Goal: Transaction & Acquisition: Purchase product/service

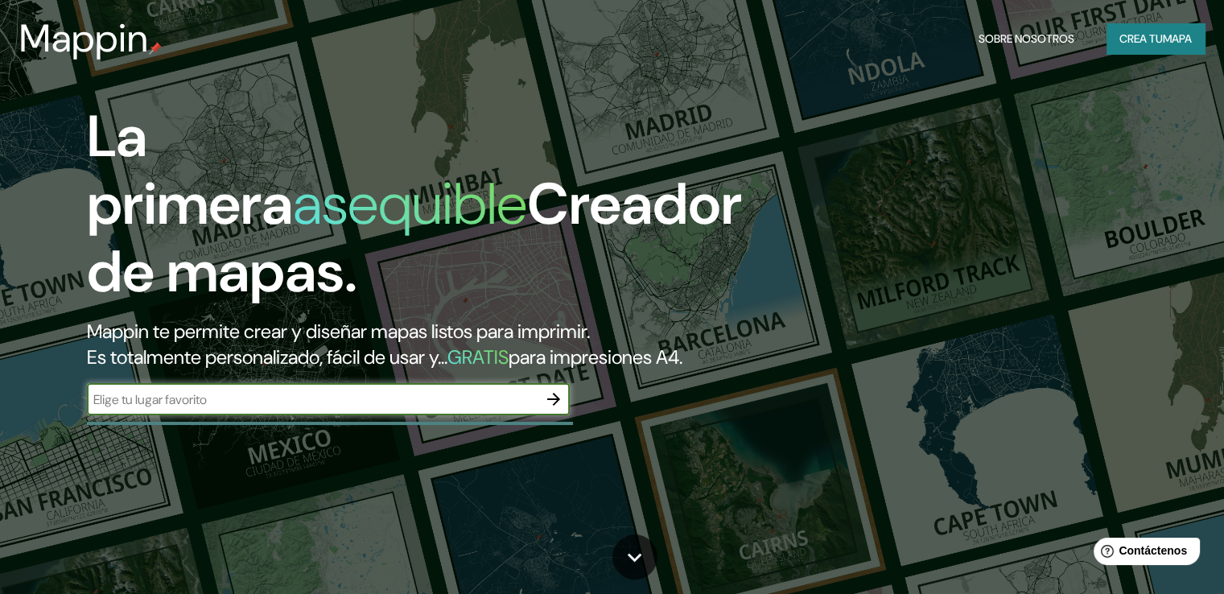
click at [553, 409] on icon "button" at bounding box center [553, 399] width 19 height 19
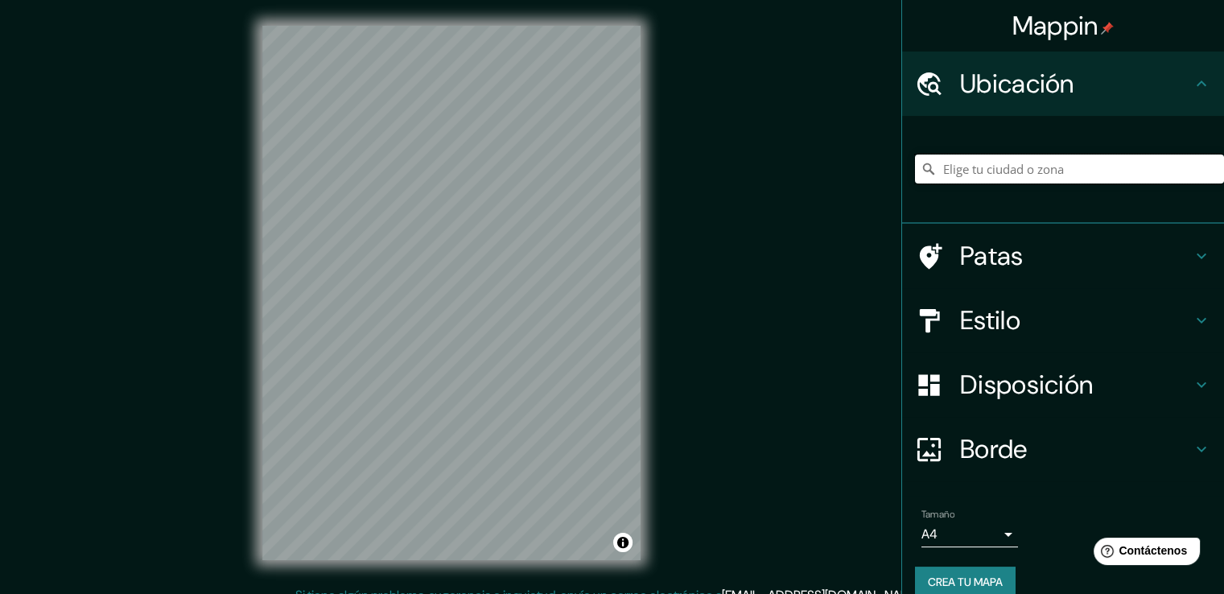
click at [978, 178] on input "Elige tu ciudad o zona" at bounding box center [1069, 169] width 309 height 29
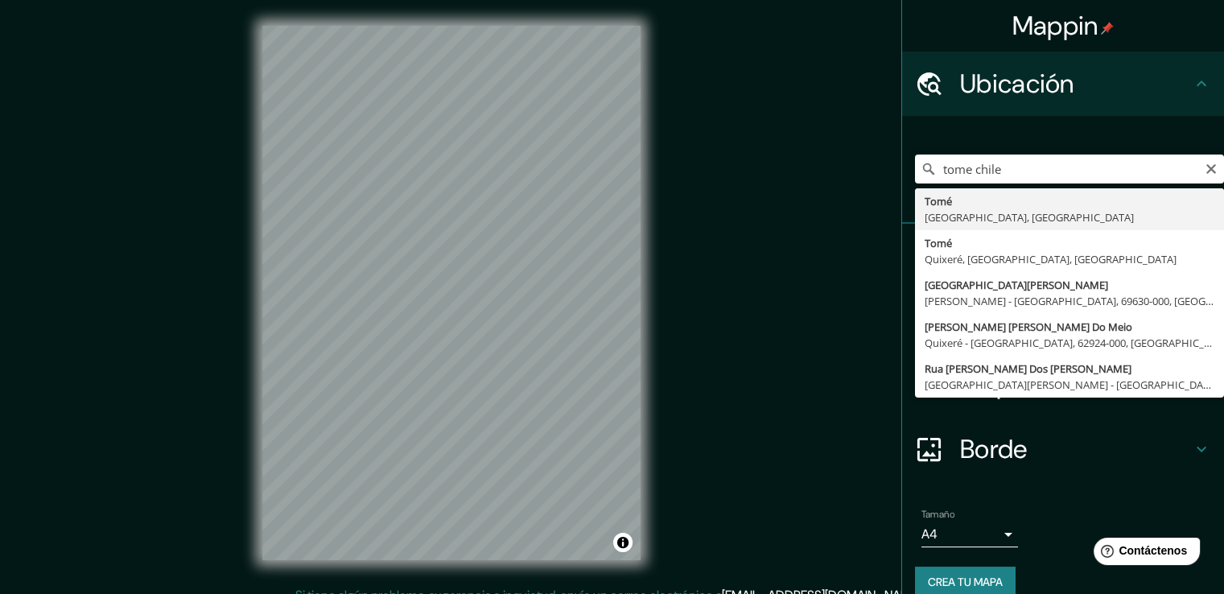
type input "Tomé, [GEOGRAPHIC_DATA], [GEOGRAPHIC_DATA]"
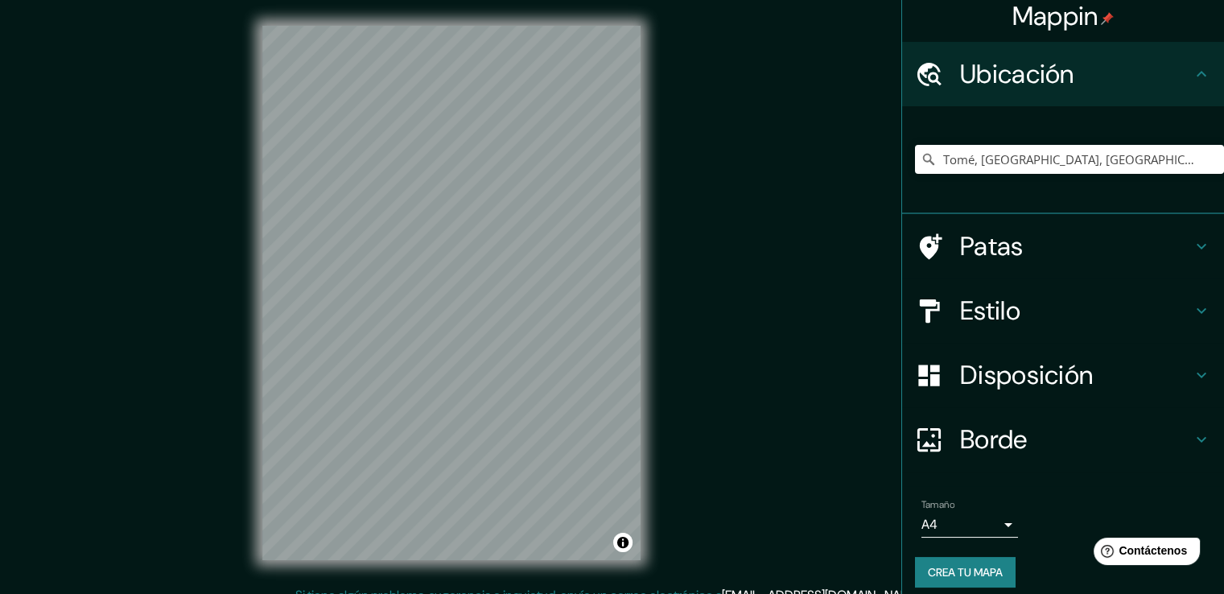
scroll to position [22, 0]
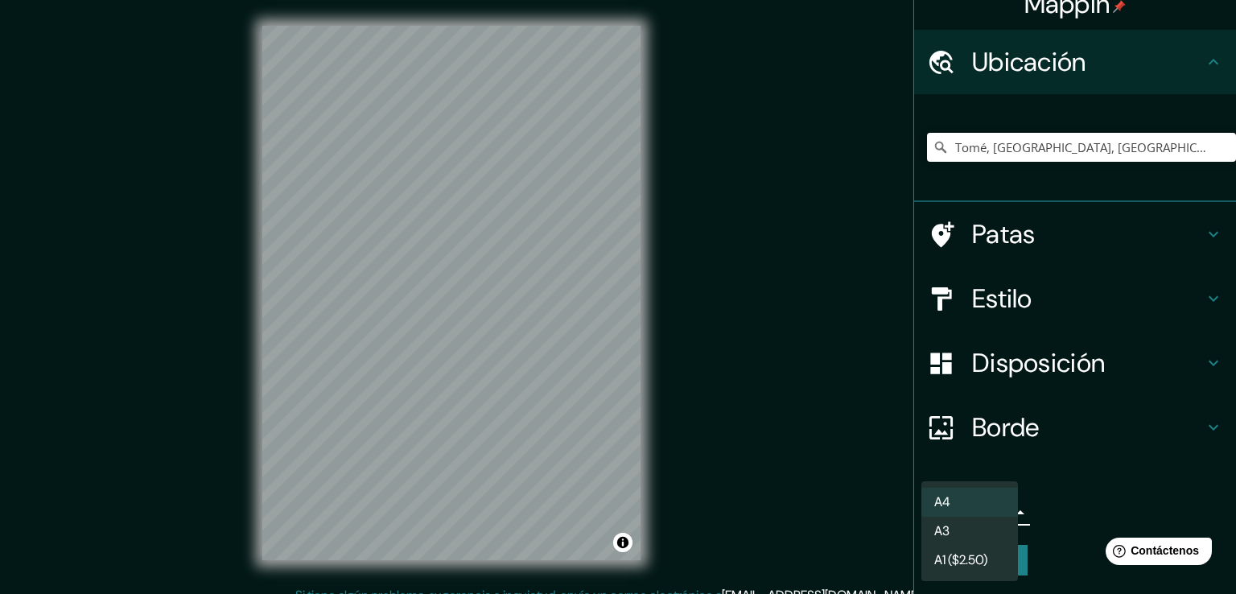
click at [996, 511] on body "Mappin Ubicación Tomé, [GEOGRAPHIC_DATA], [GEOGRAPHIC_DATA] Tomo [GEOGRAPHIC_DA…" at bounding box center [618, 297] width 1236 height 594
click at [992, 537] on li "A3" at bounding box center [969, 532] width 97 height 30
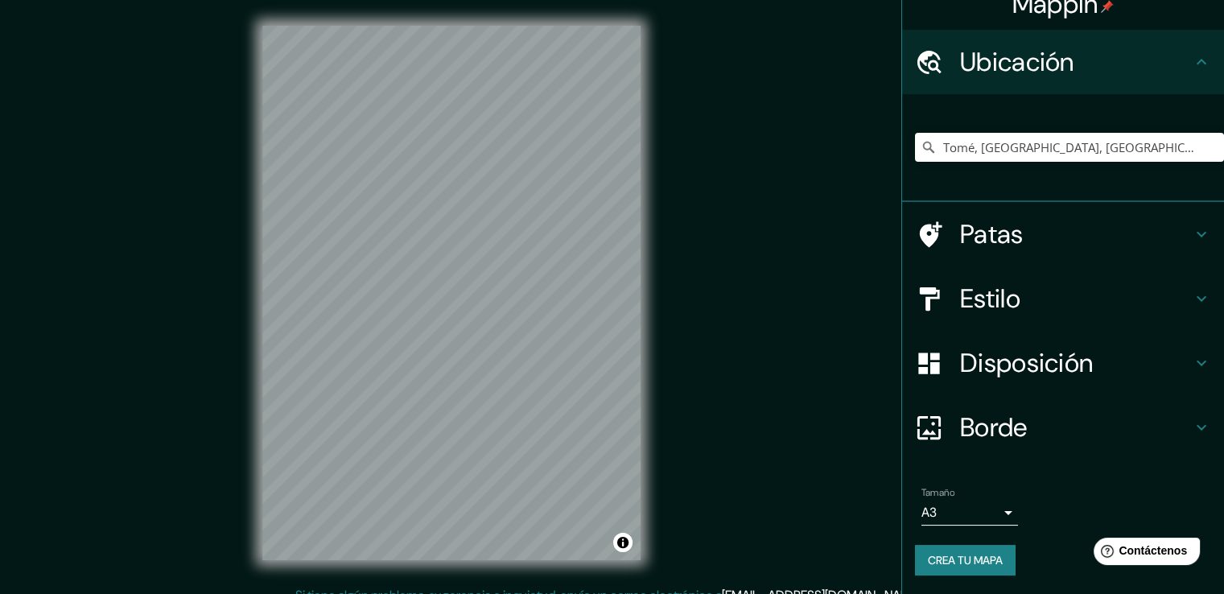
click at [1141, 354] on h4 "Disposición" at bounding box center [1076, 363] width 232 height 32
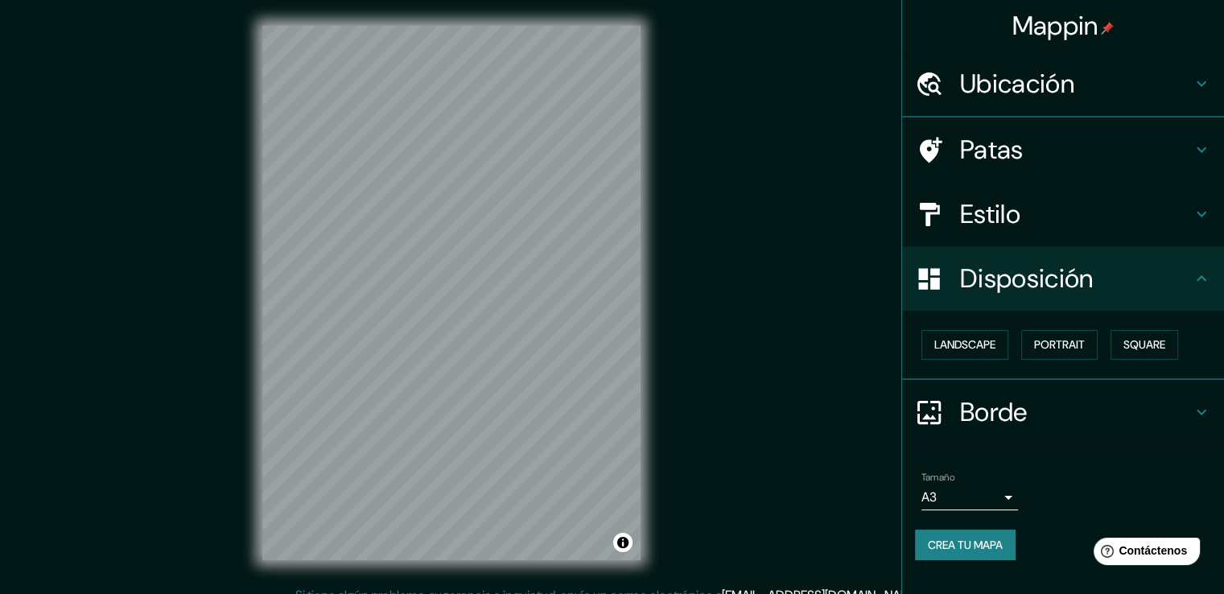
scroll to position [0, 0]
click at [963, 348] on font "Paisaje" at bounding box center [954, 345] width 40 height 14
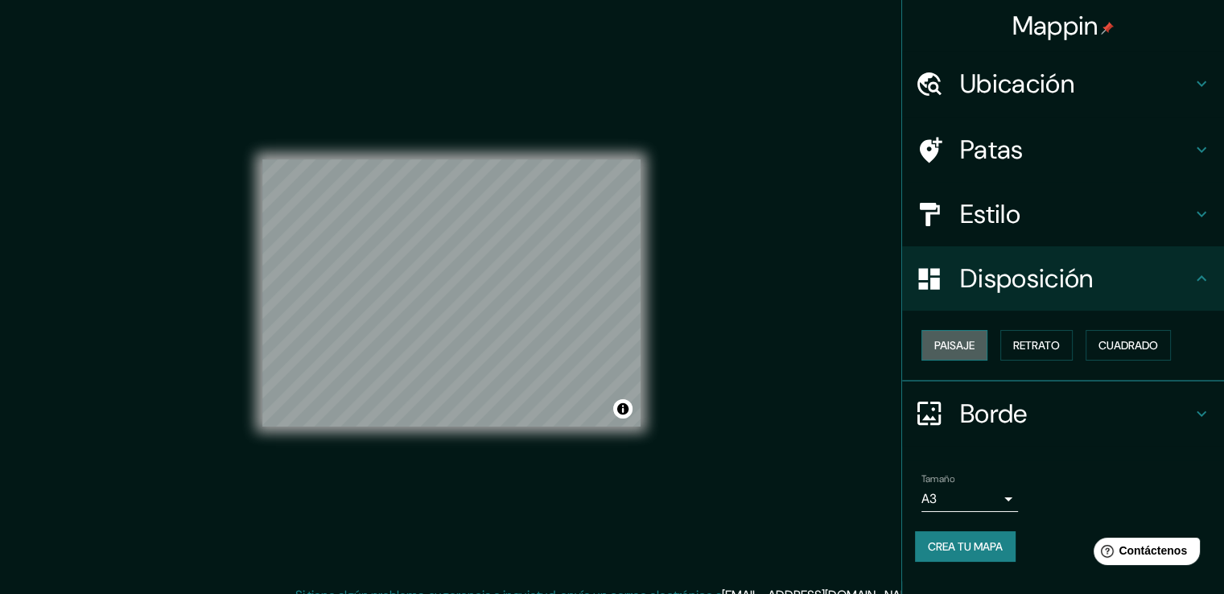
click at [963, 348] on font "Paisaje" at bounding box center [954, 345] width 40 height 14
click at [1039, 348] on font "Retrato" at bounding box center [1036, 345] width 47 height 14
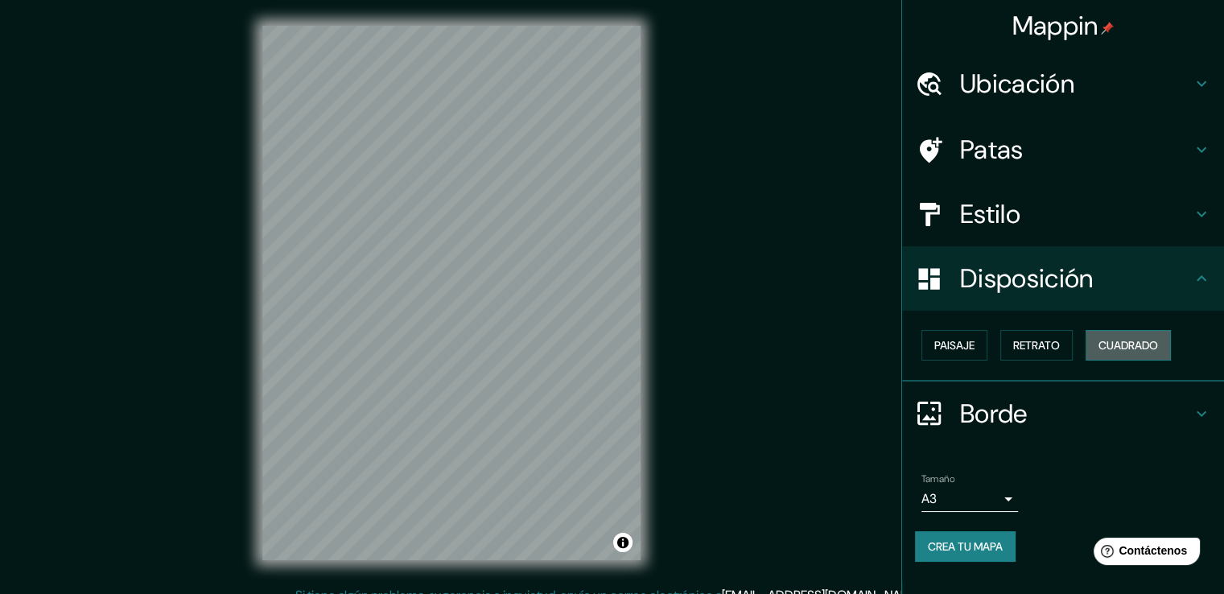
click at [1140, 340] on font "Cuadrado" at bounding box center [1129, 345] width 60 height 14
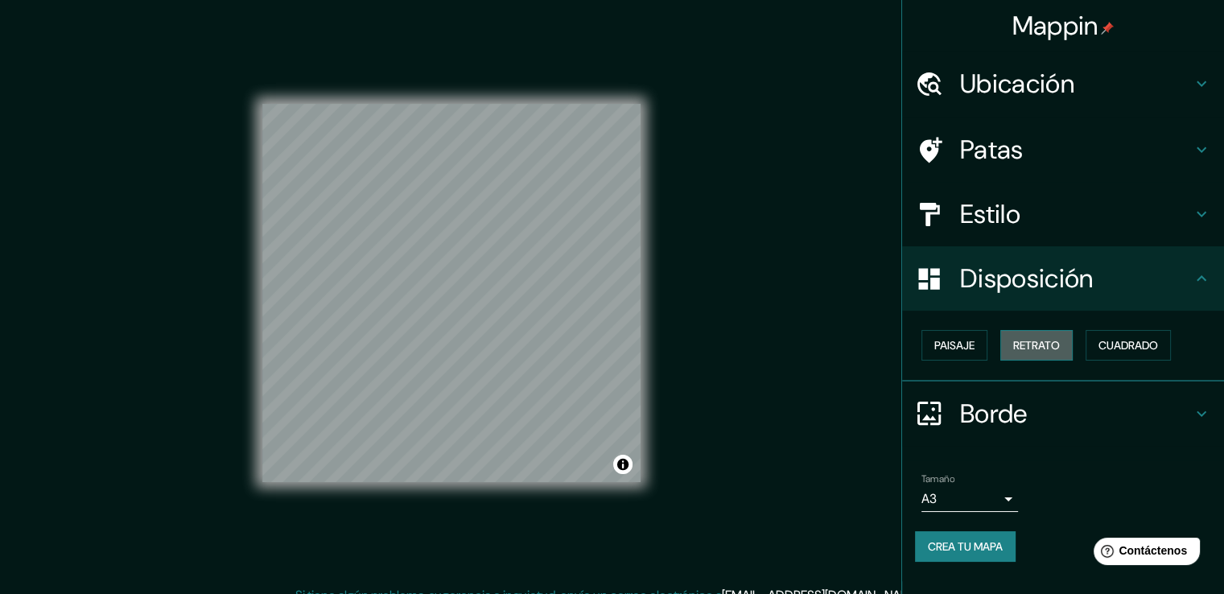
click at [1060, 341] on font "Retrato" at bounding box center [1036, 345] width 47 height 14
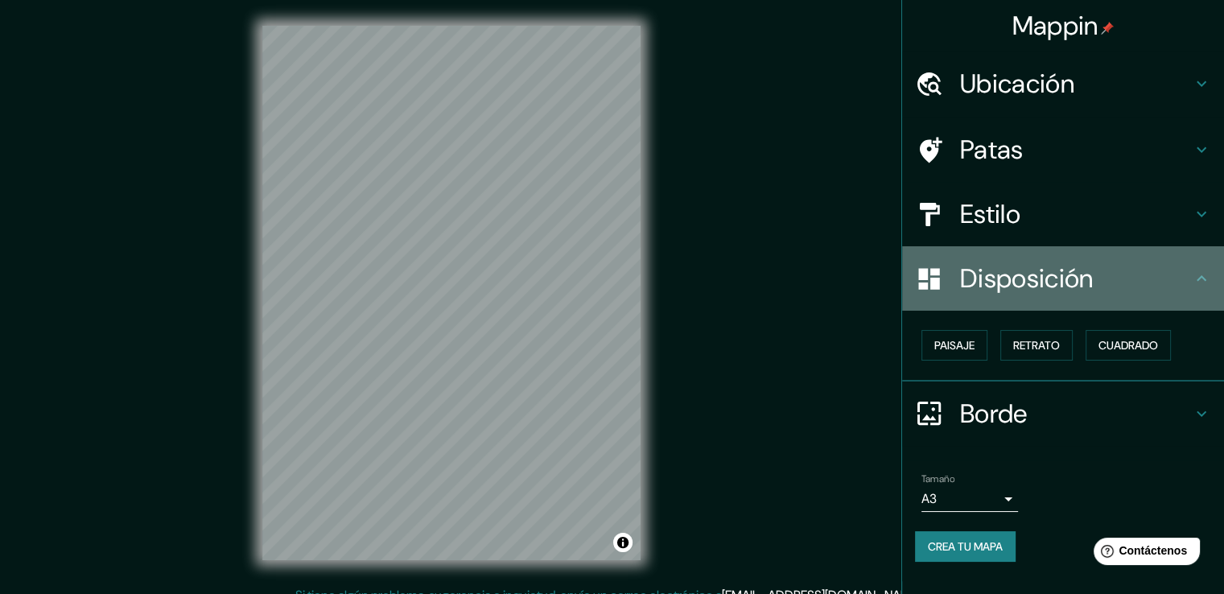
click at [1082, 279] on font "Disposición" at bounding box center [1026, 279] width 133 height 34
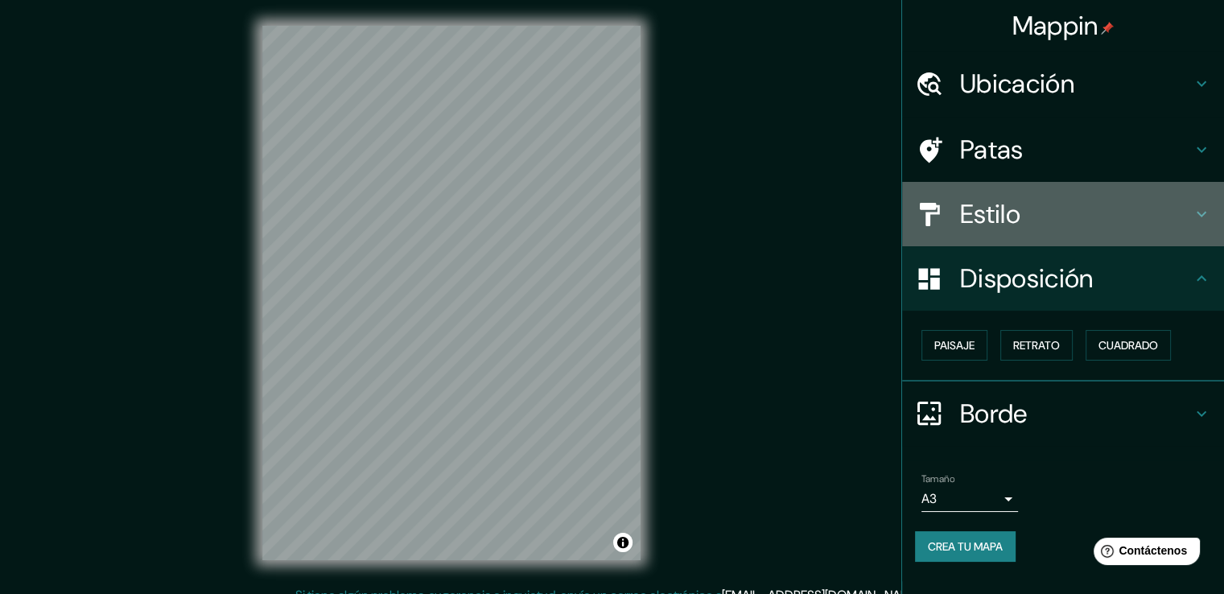
click at [1086, 221] on h4 "Estilo" at bounding box center [1076, 214] width 232 height 32
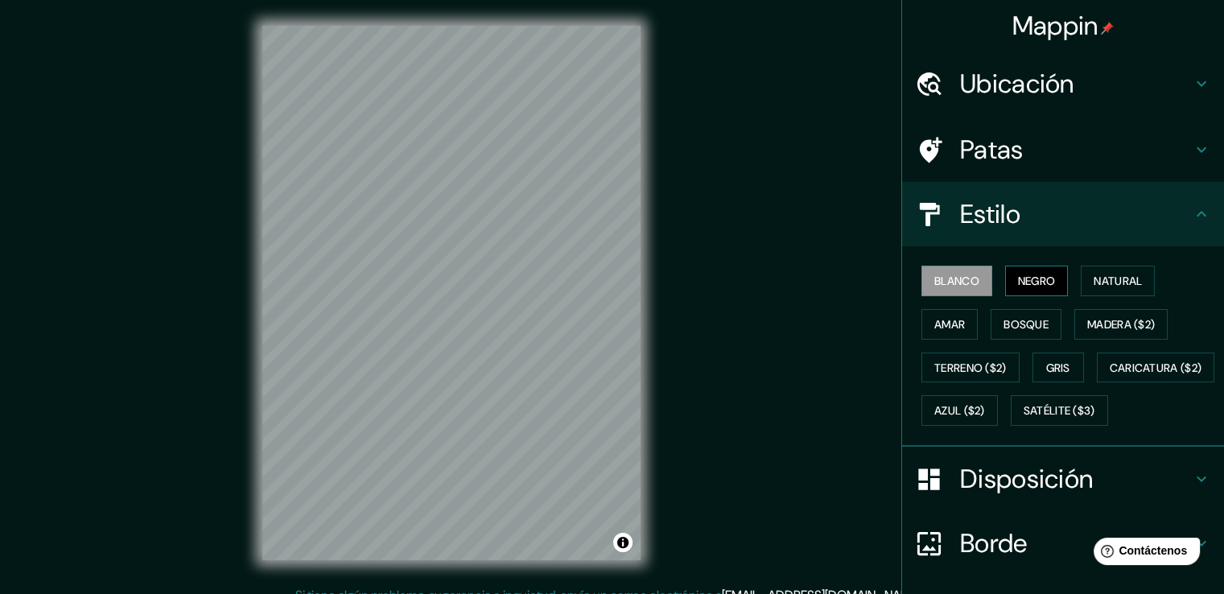
click at [1034, 282] on font "Negro" at bounding box center [1037, 281] width 38 height 14
click at [936, 278] on font "Blanco" at bounding box center [956, 281] width 45 height 14
click at [1036, 278] on font "Negro" at bounding box center [1037, 281] width 38 height 14
drag, startPoint x: 438, startPoint y: 16, endPoint x: 451, endPoint y: 20, distance: 13.5
click at [441, 4] on div "© Mapbox © OpenStreetMap Improve this map" at bounding box center [452, 293] width 430 height 586
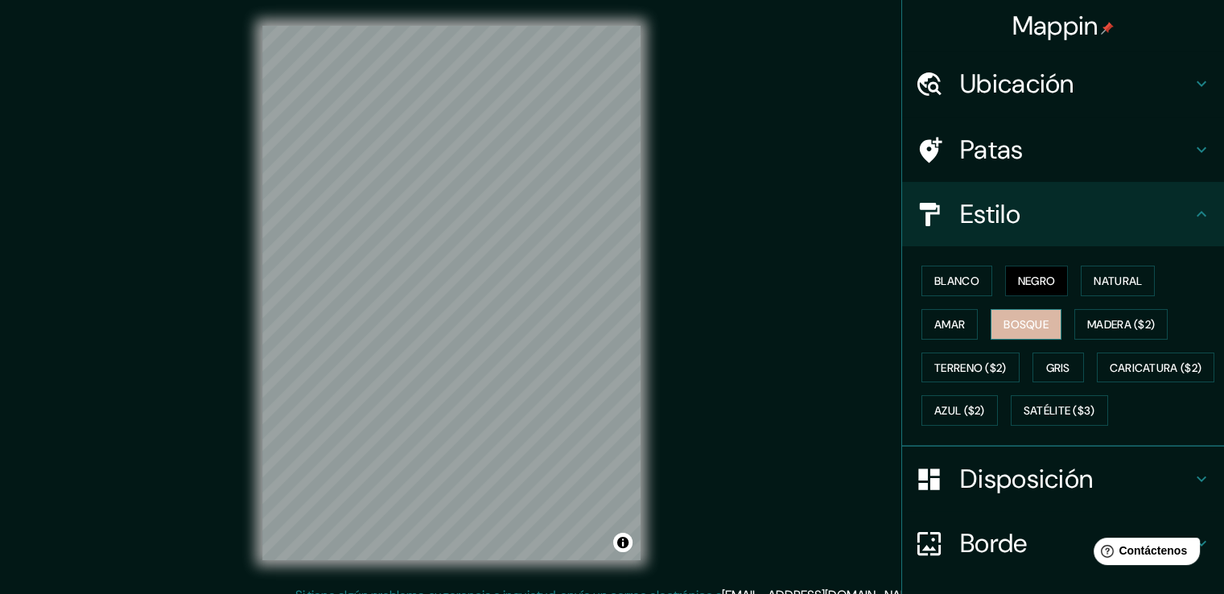
click at [1020, 328] on font "Bosque" at bounding box center [1026, 324] width 45 height 14
click at [971, 331] on div "Blanco Negro Natural Amar Bosque Madera ($2) Terreno ($2) Gris Caricatura ($2) …" at bounding box center [1069, 345] width 309 height 173
click at [958, 323] on button "Amar" at bounding box center [949, 324] width 56 height 31
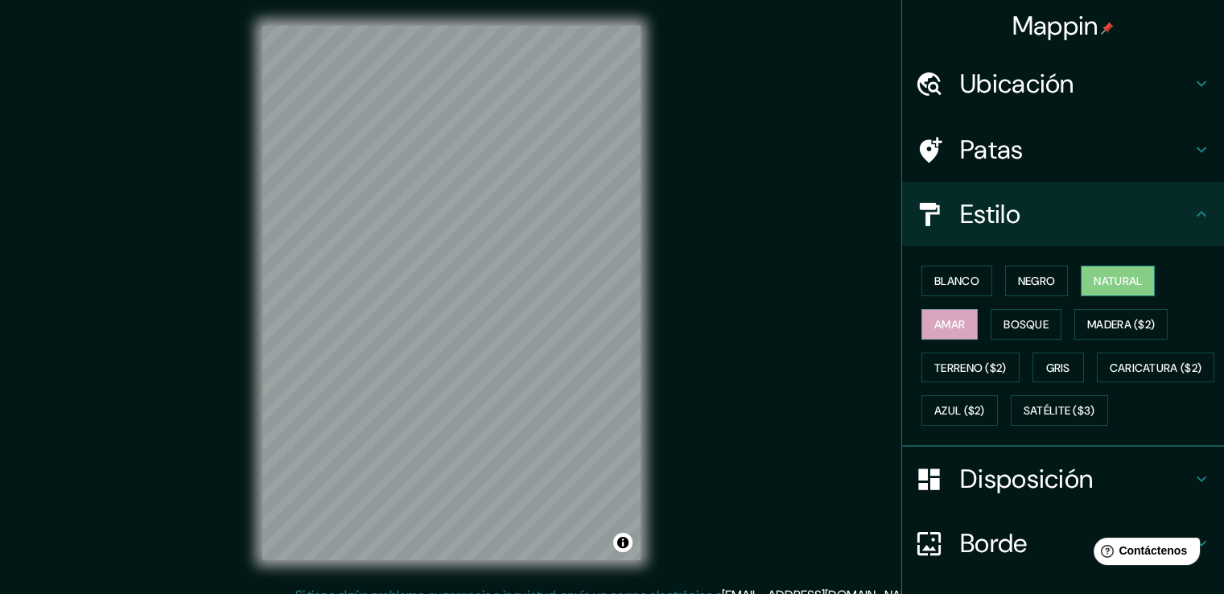
click at [1088, 293] on button "Natural" at bounding box center [1118, 281] width 74 height 31
click at [1024, 284] on font "Negro" at bounding box center [1037, 281] width 38 height 14
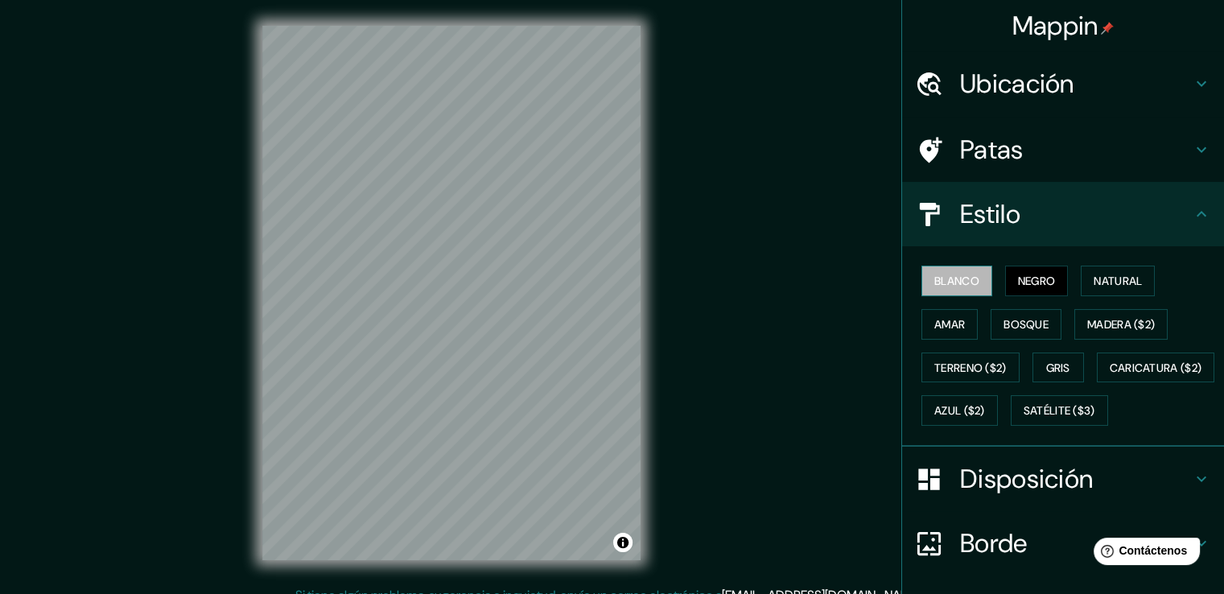
click at [974, 284] on button "Blanco" at bounding box center [956, 281] width 71 height 31
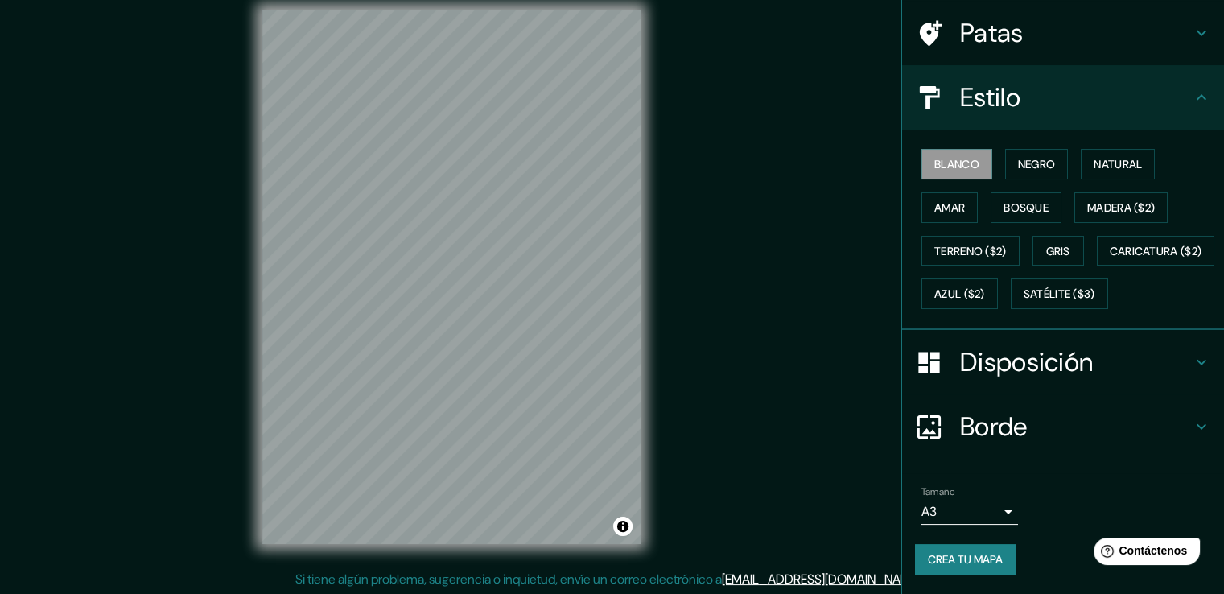
scroll to position [18, 0]
click at [992, 511] on body "Mappin Ubicación Tomé, [GEOGRAPHIC_DATA], [GEOGRAPHIC_DATA] [GEOGRAPHIC_DATA], …" at bounding box center [612, 279] width 1224 height 594
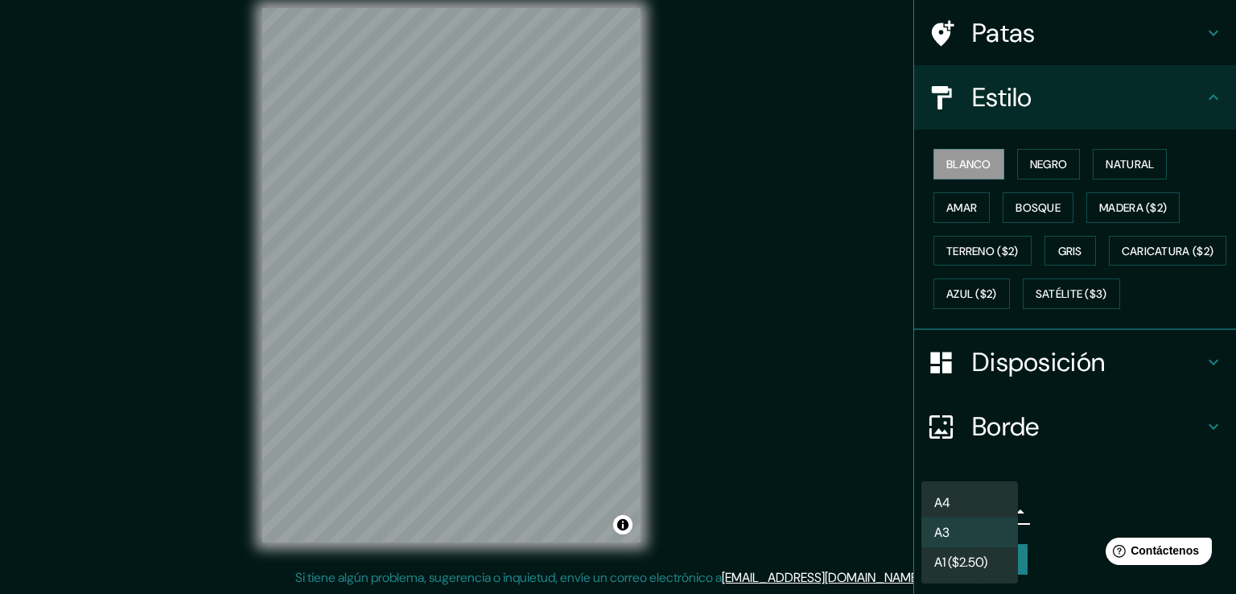
click at [950, 560] on font "A1 ($2.50)" at bounding box center [960, 562] width 53 height 17
type input "a3"
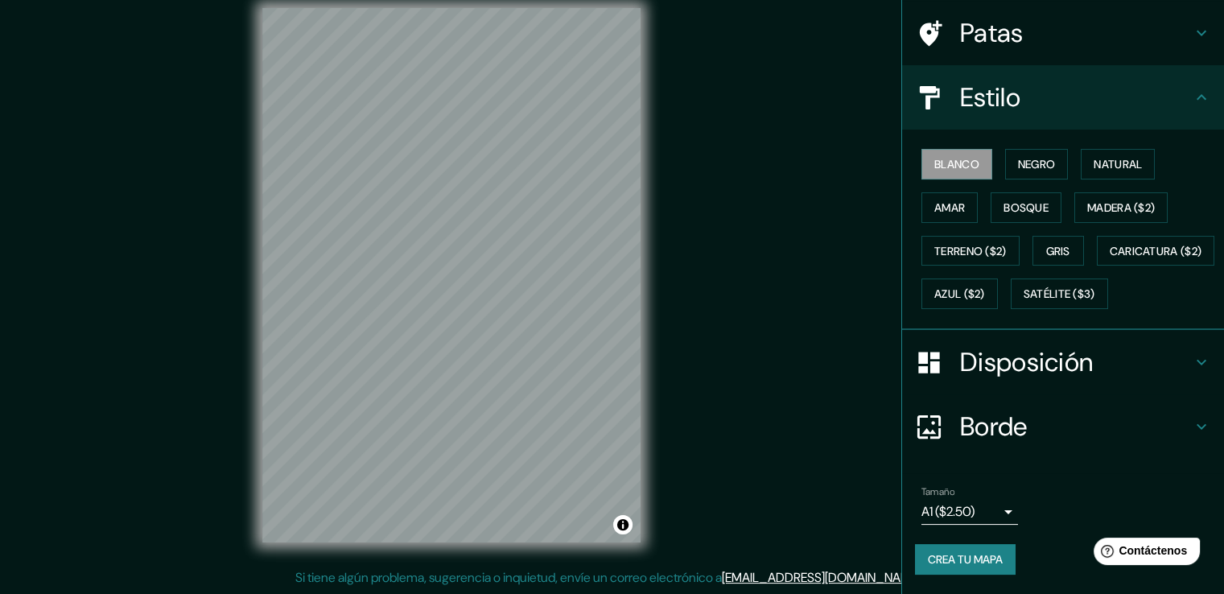
click at [1074, 373] on font "Disposición" at bounding box center [1026, 362] width 133 height 34
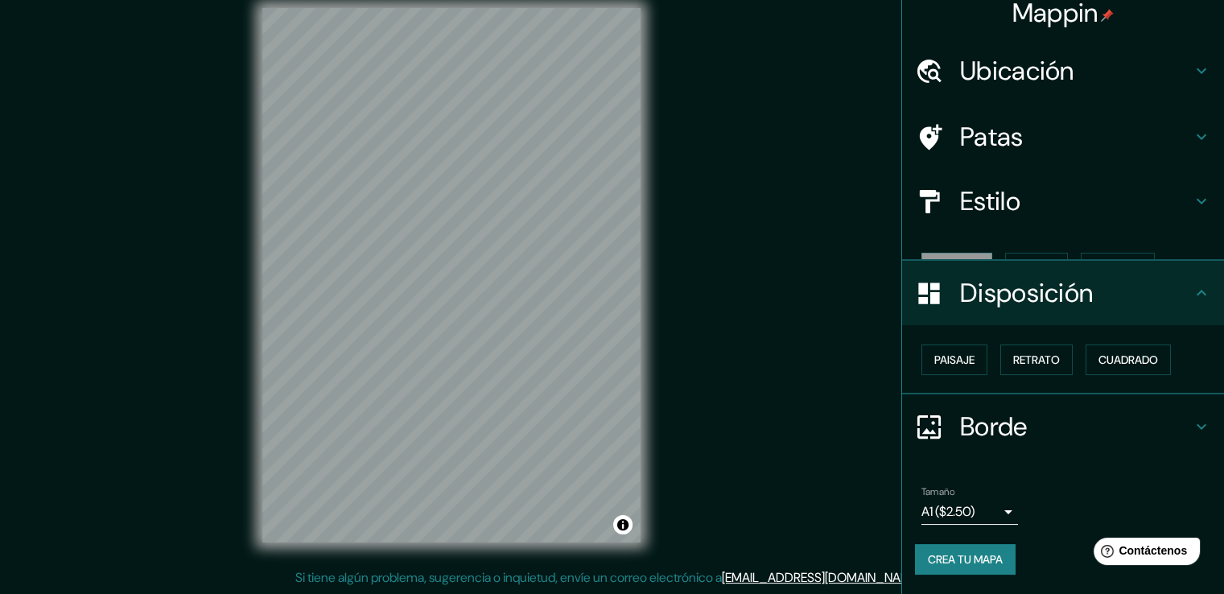
scroll to position [0, 0]
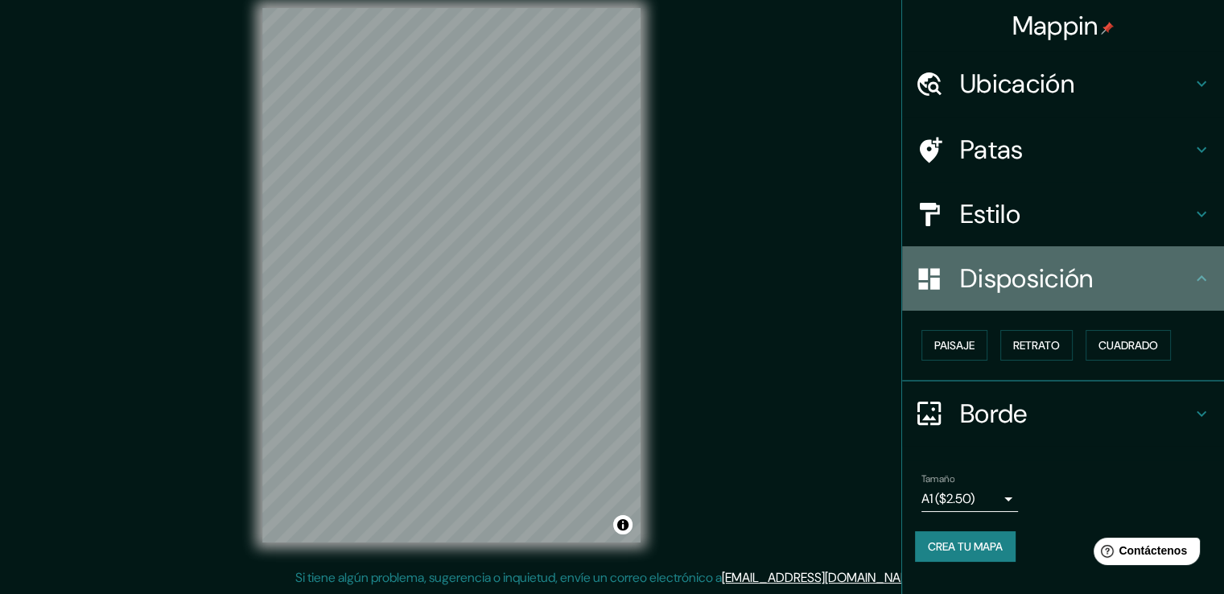
click at [1081, 287] on font "Disposición" at bounding box center [1026, 279] width 133 height 34
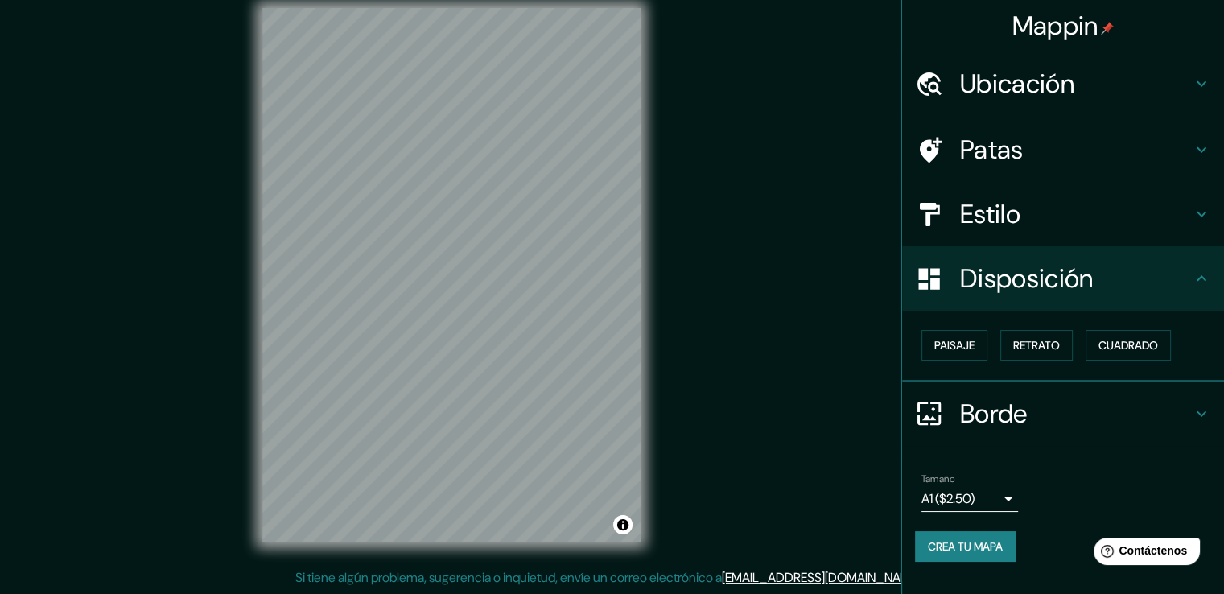
click at [1113, 399] on h4 "Borde" at bounding box center [1076, 414] width 232 height 32
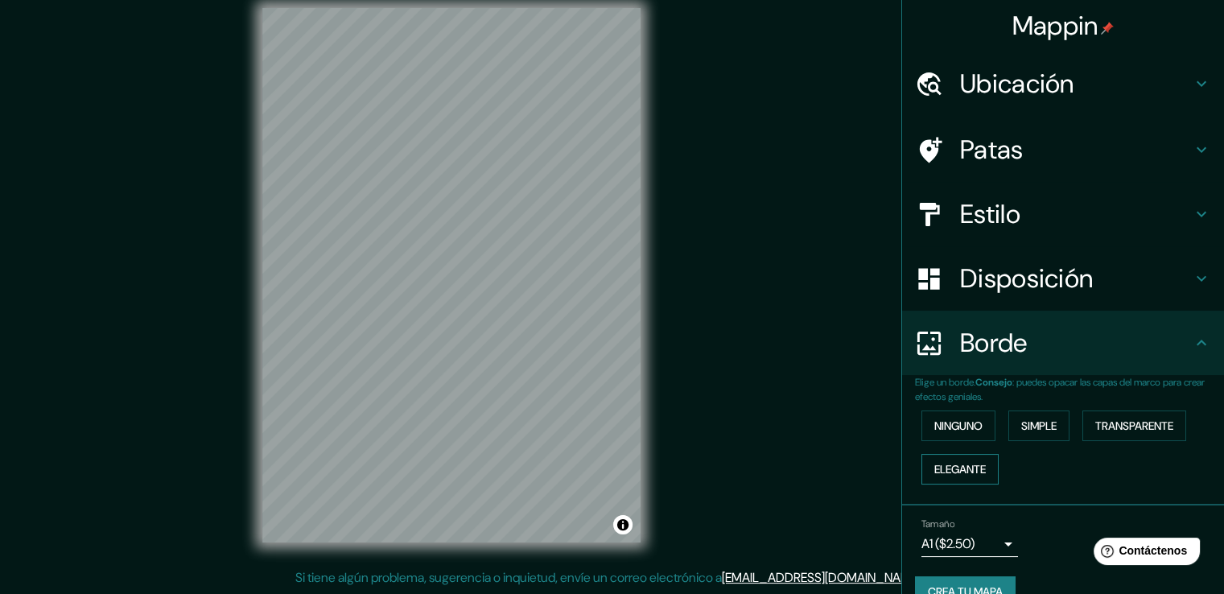
click at [951, 466] on font "Elegante" at bounding box center [960, 469] width 52 height 14
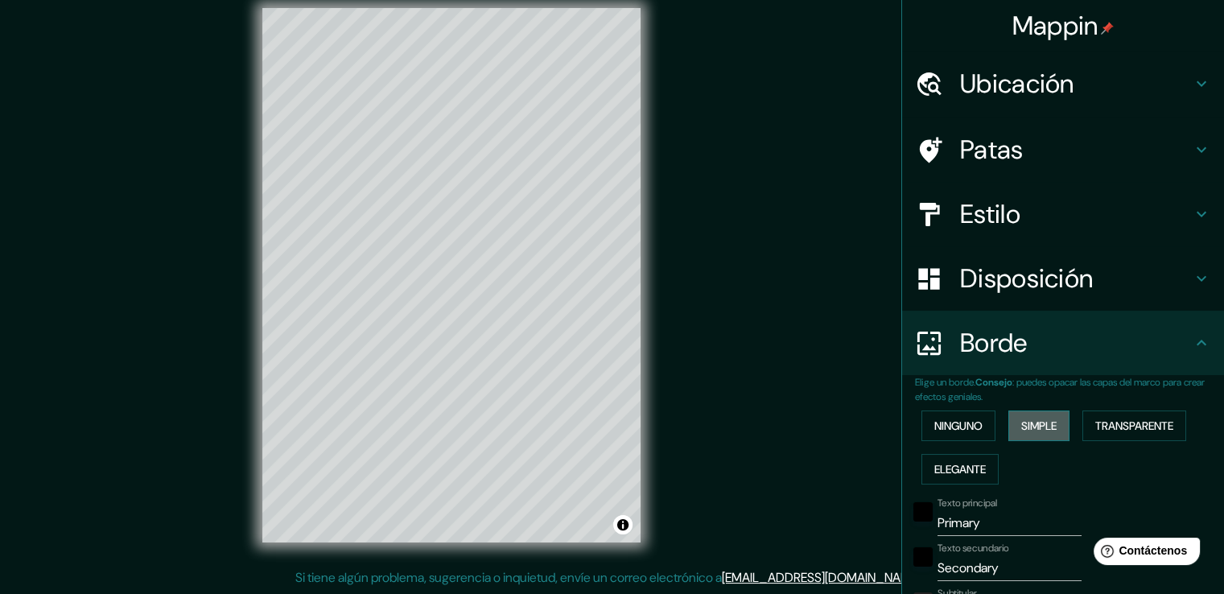
drag, startPoint x: 1046, startPoint y: 420, endPoint x: 1089, endPoint y: 425, distance: 42.9
click at [1046, 421] on font "Simple" at bounding box center [1038, 425] width 35 height 14
click at [1095, 426] on font "Transparente" at bounding box center [1134, 425] width 78 height 14
